Goal: Navigation & Orientation: Understand site structure

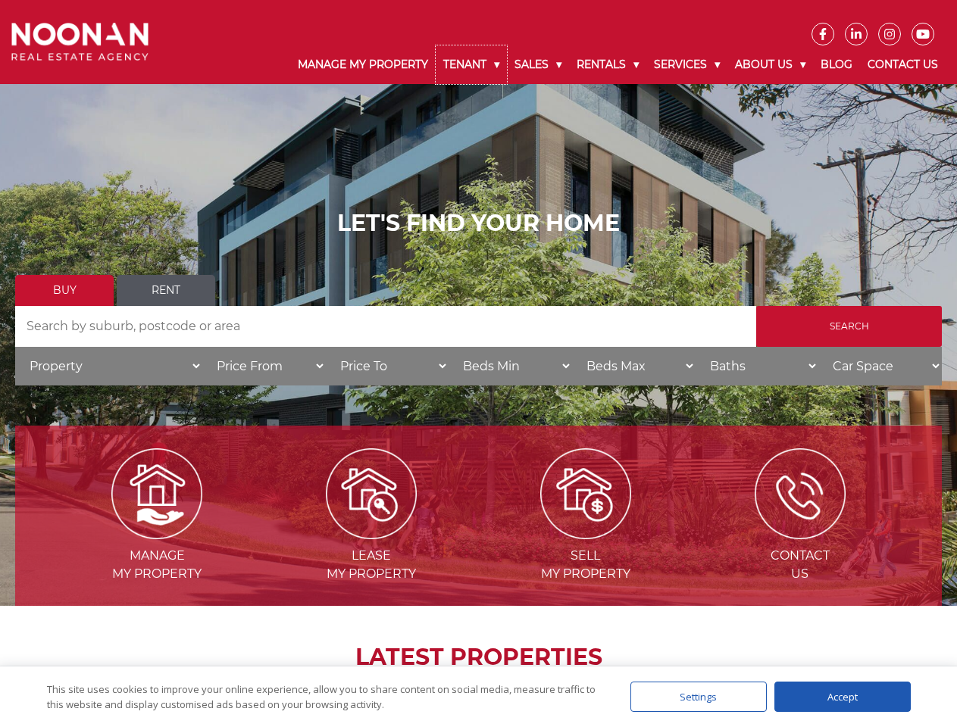
click at [471, 64] on link "Tenant" at bounding box center [471, 64] width 71 height 39
click at [539, 64] on link "Sales" at bounding box center [538, 64] width 62 height 39
click at [608, 64] on link "Rentals" at bounding box center [607, 64] width 77 height 39
click at [689, 64] on link "Services" at bounding box center [686, 64] width 81 height 39
click at [772, 64] on link "About Us" at bounding box center [770, 64] width 86 height 39
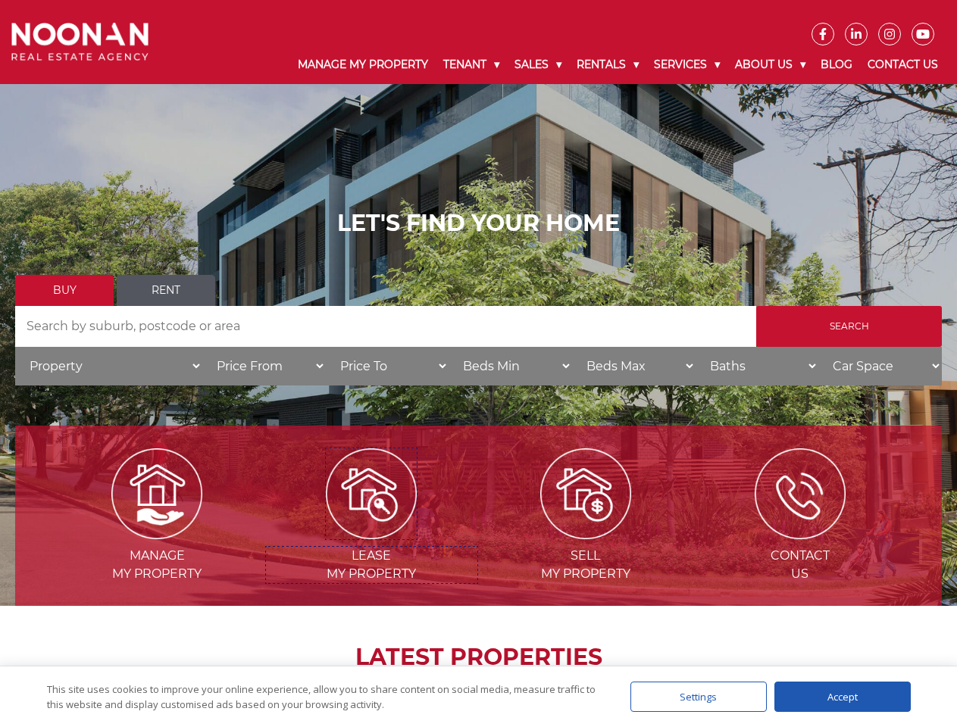
click at [371, 533] on img at bounding box center [371, 494] width 91 height 91
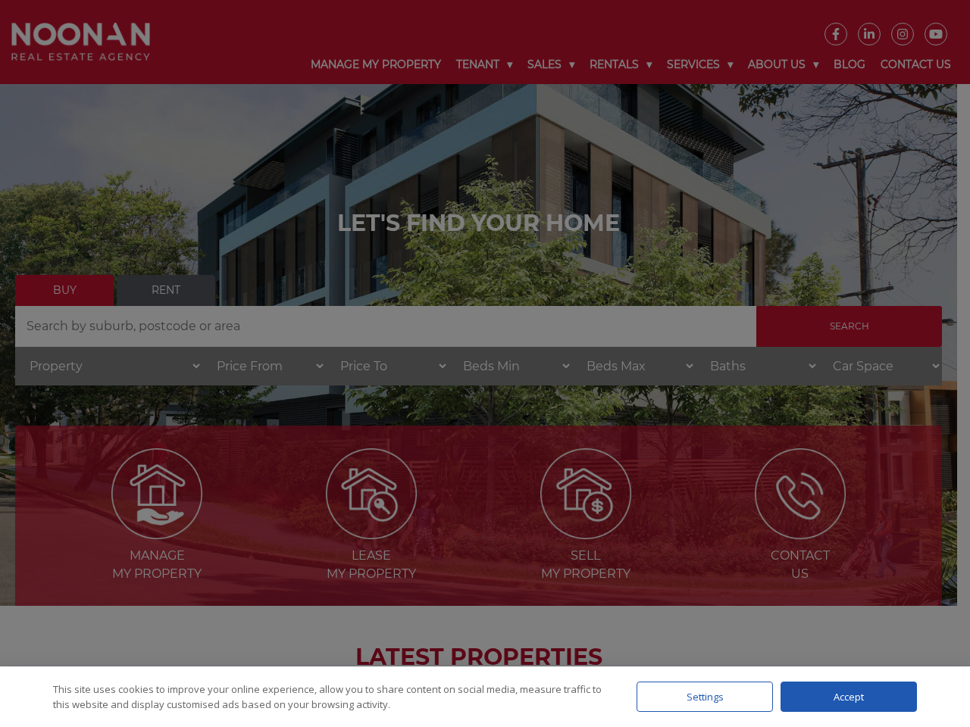
click at [699, 697] on div "Settings" at bounding box center [704, 697] width 136 height 30
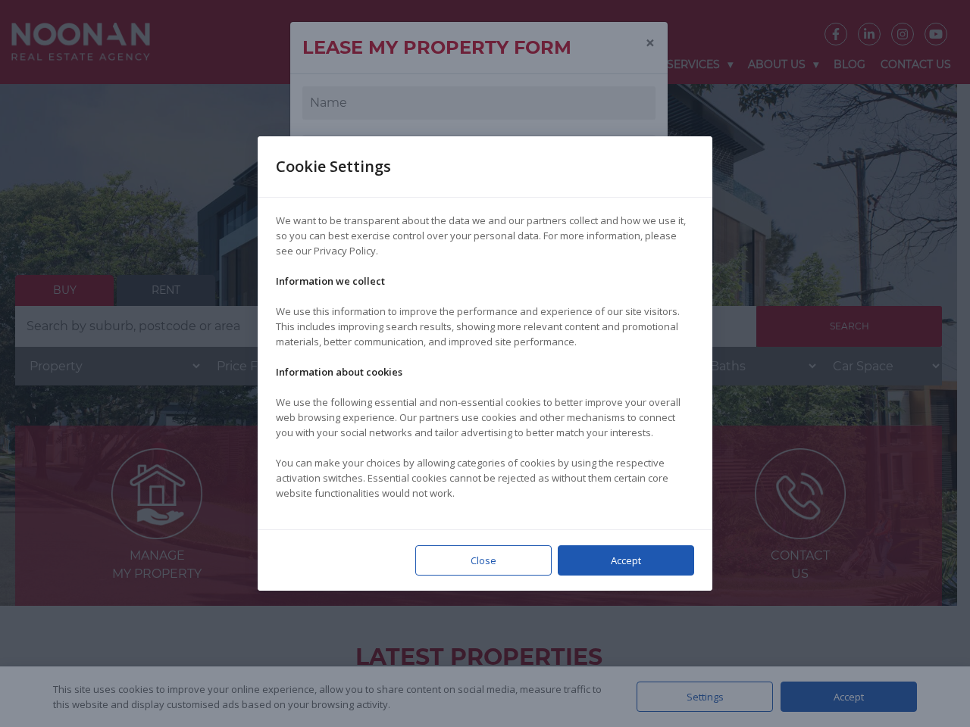
click at [842, 697] on div at bounding box center [485, 363] width 970 height 727
